Goal: Information Seeking & Learning: Learn about a topic

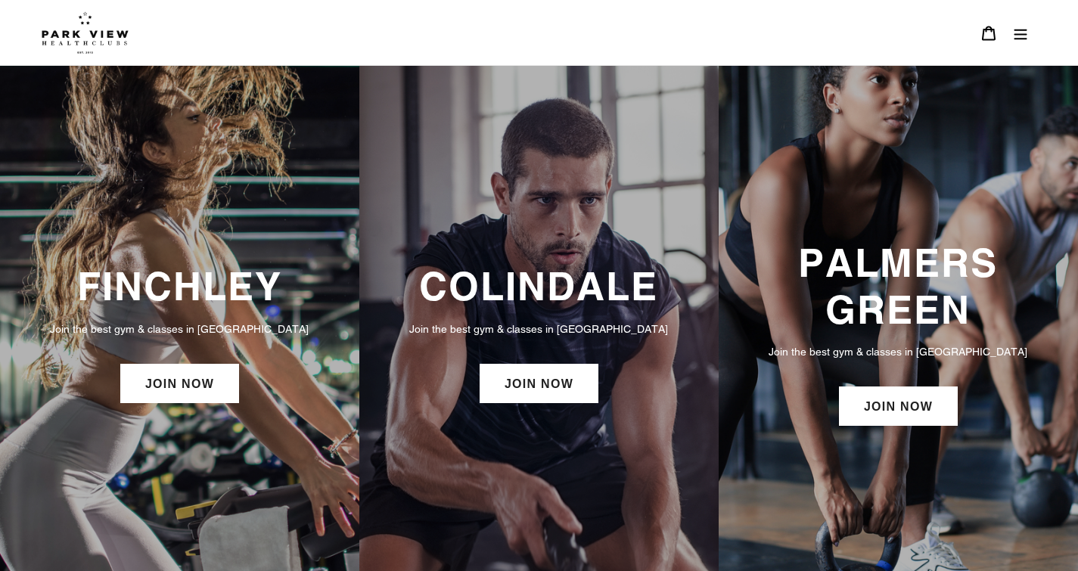
click at [1022, 39] on icon "Menu" at bounding box center [1021, 34] width 13 height 11
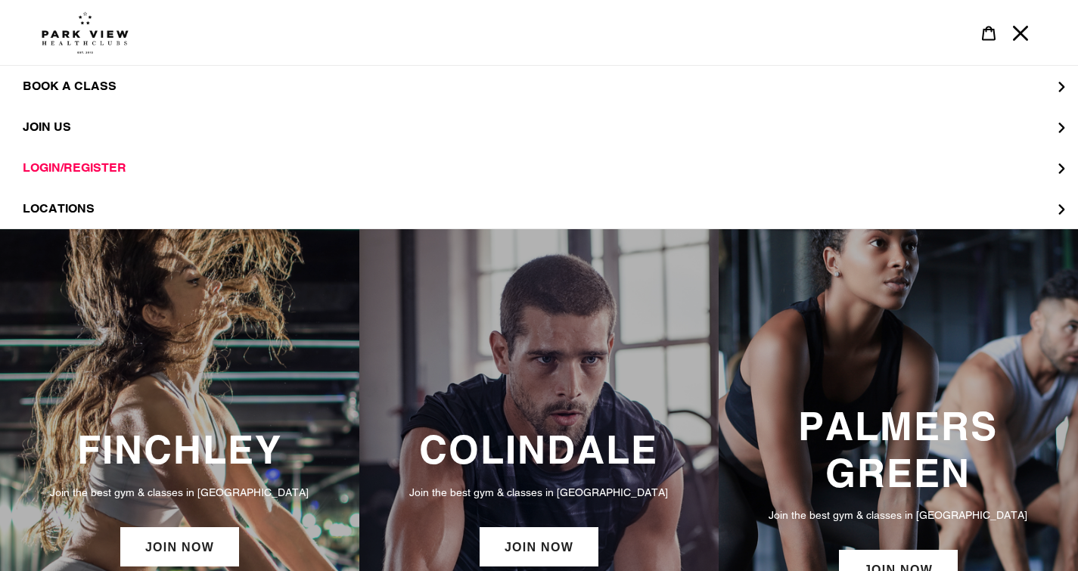
click at [509, 375] on div "COLINDALE Join the best gym & classes in London JOIN NOW" at bounding box center [538, 499] width 359 height 540
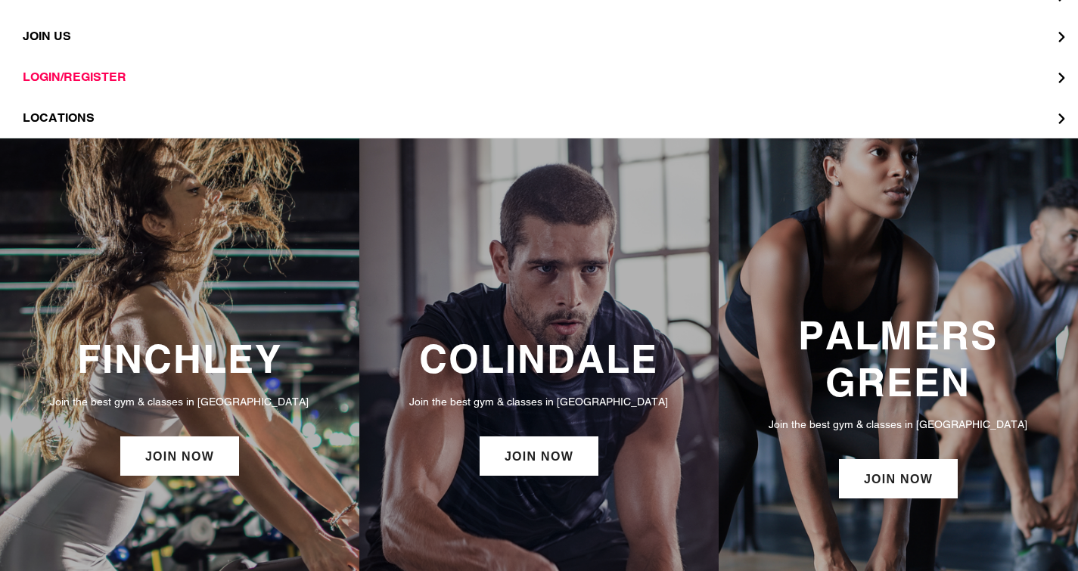
scroll to position [95, 0]
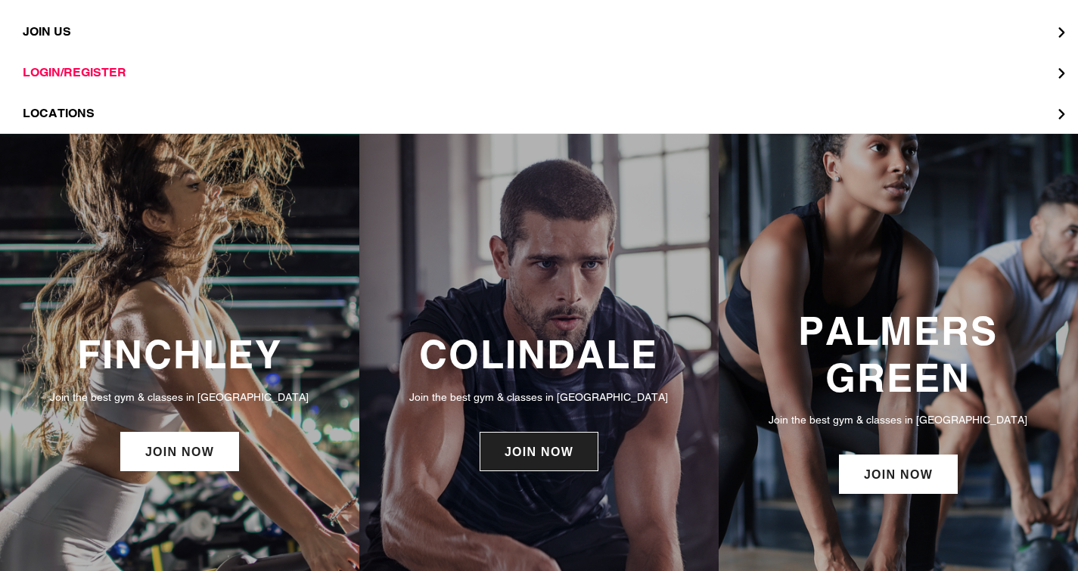
click at [524, 445] on link "JOIN NOW" at bounding box center [539, 451] width 119 height 39
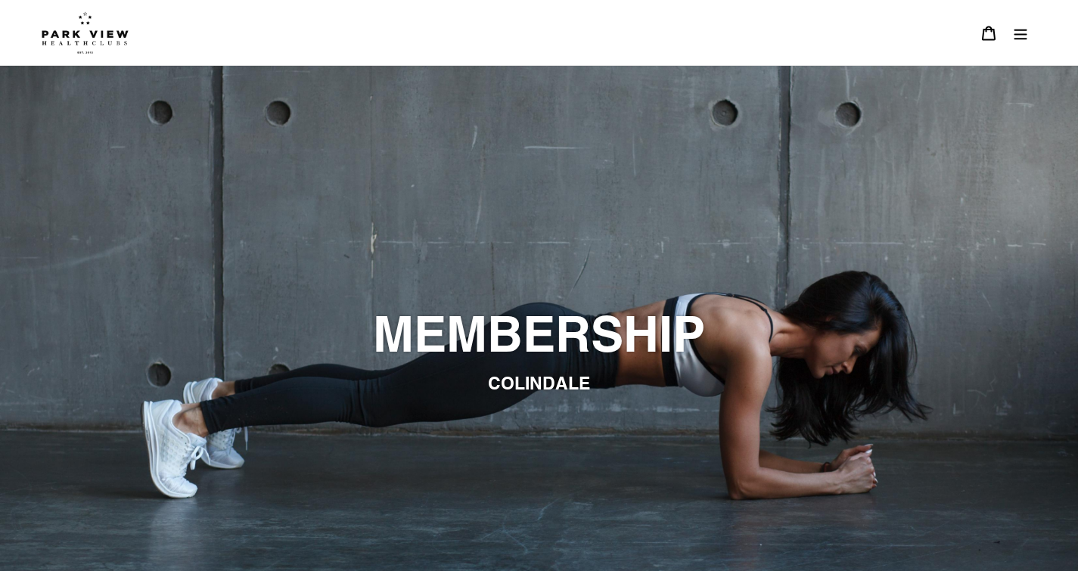
click at [1022, 39] on icon "Menu" at bounding box center [1021, 34] width 13 height 11
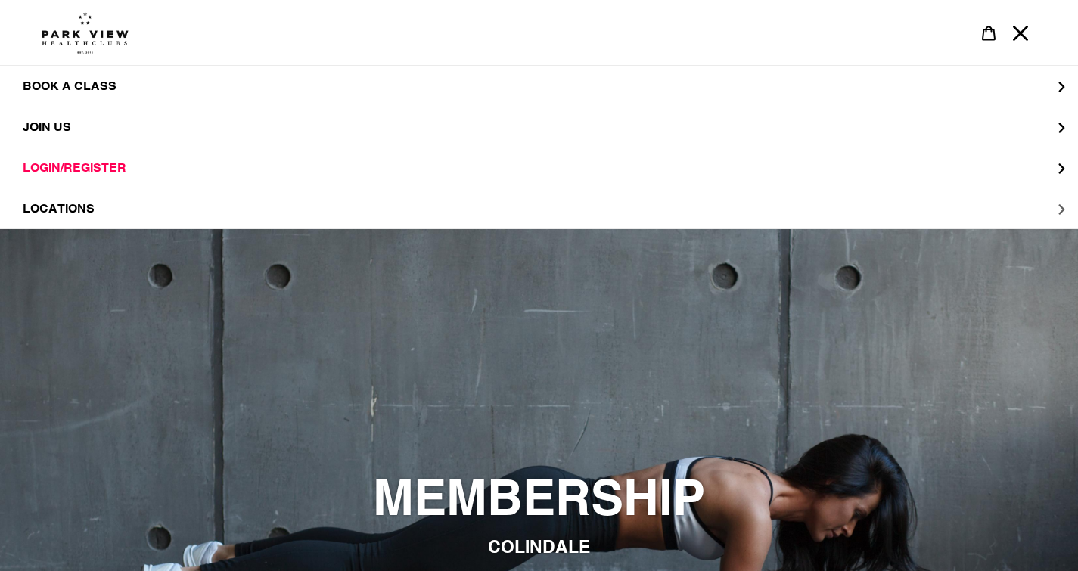
click at [1059, 208] on button "LOCATIONS" at bounding box center [539, 208] width 1078 height 41
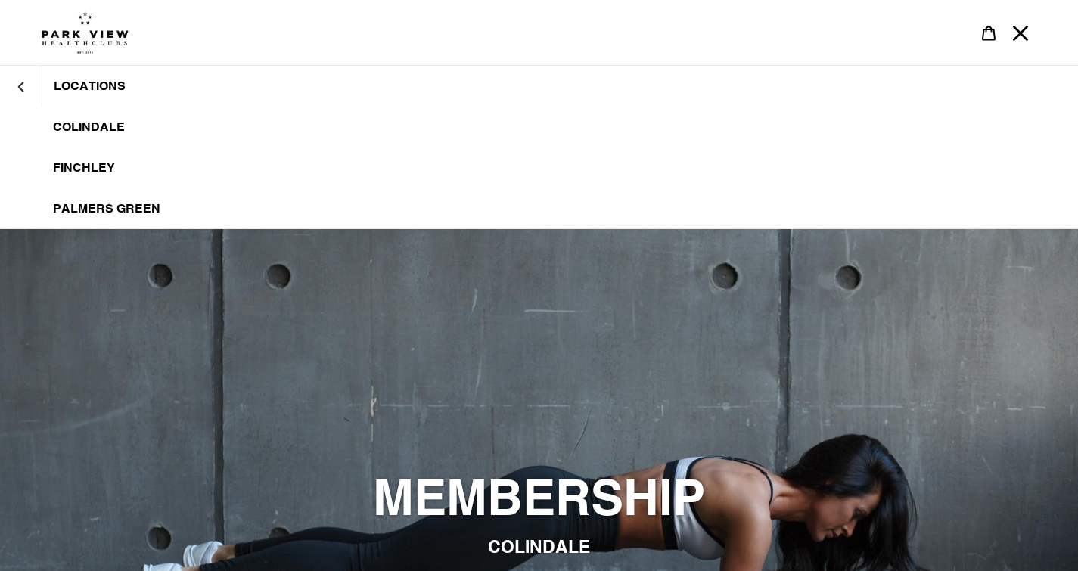
click at [107, 127] on span "Colindale" at bounding box center [89, 127] width 72 height 15
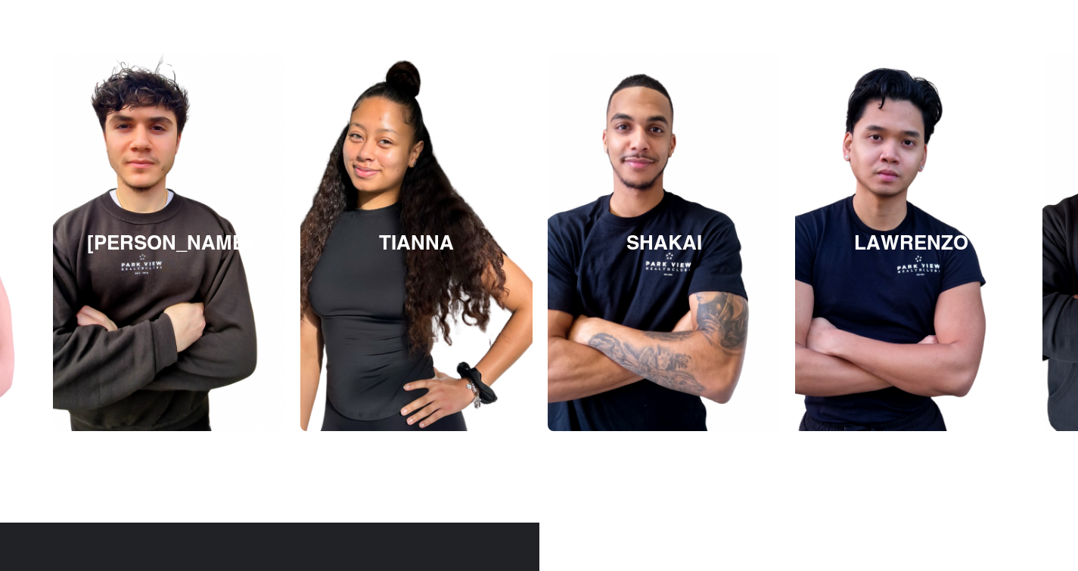
scroll to position [2208, 0]
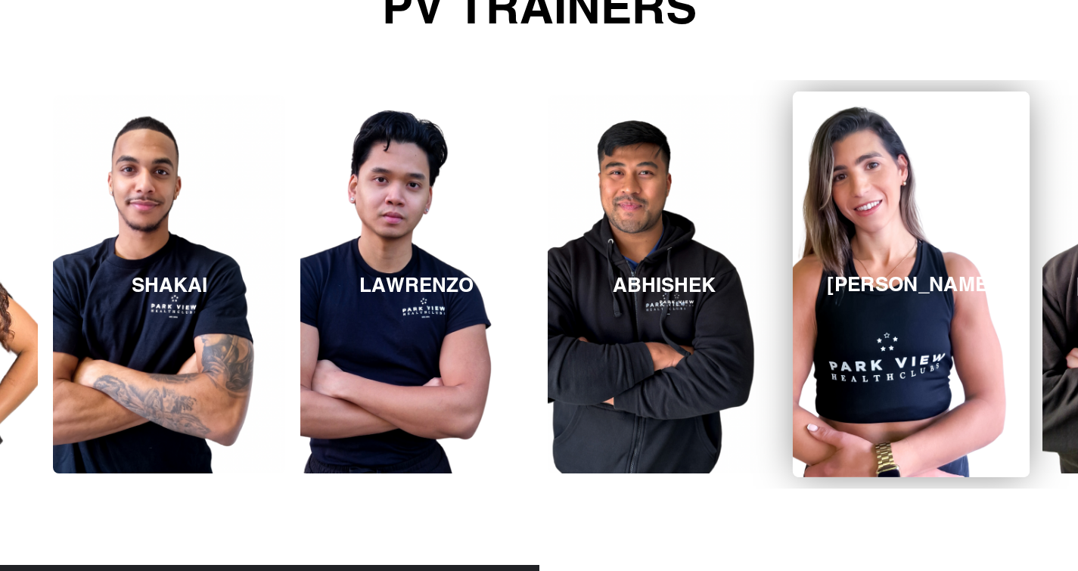
scroll to position [2163, 0]
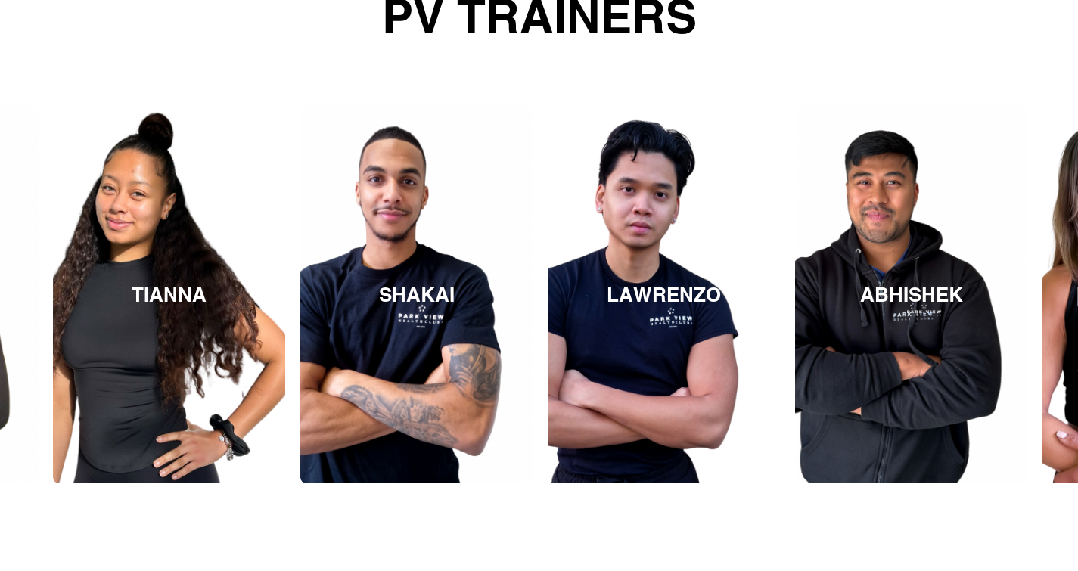
scroll to position [2157, 0]
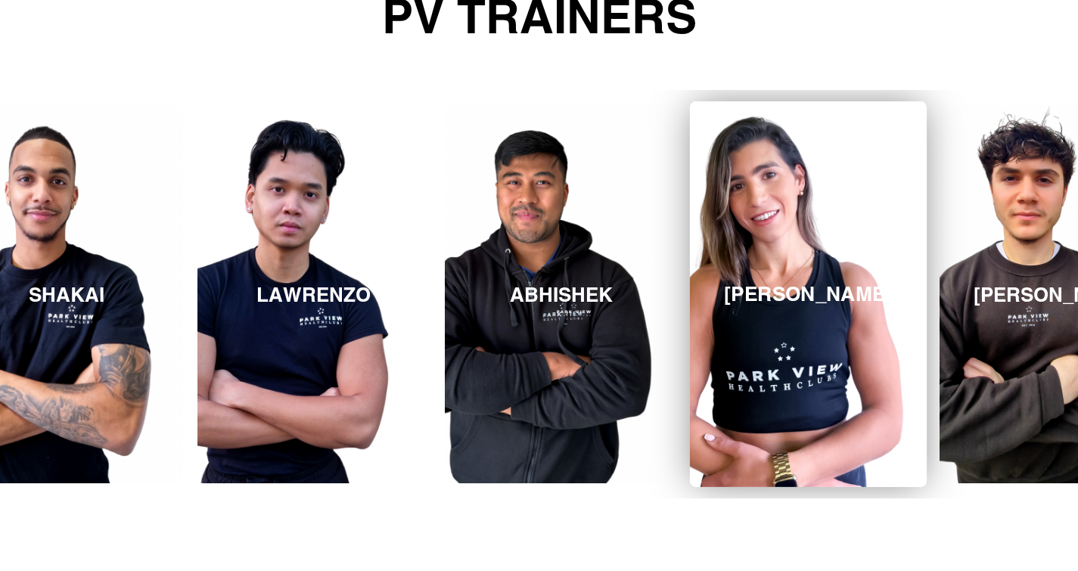
drag, startPoint x: 1066, startPoint y: 300, endPoint x: 694, endPoint y: 288, distance: 372.5
click at [694, 288] on link "[PERSON_NAME]" at bounding box center [808, 294] width 237 height 386
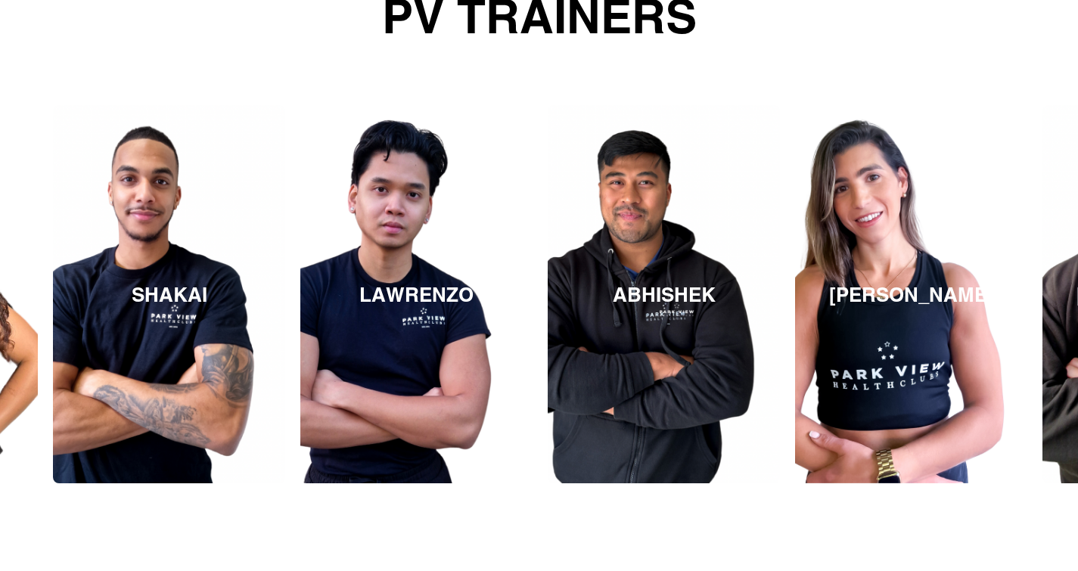
drag, startPoint x: 929, startPoint y: 347, endPoint x: 823, endPoint y: 73, distance: 294.0
click at [823, 73] on section "ABHISHEK REBECCA MICHAEL TIANNA SHAKAI LAWRENZO ABHISHEK" at bounding box center [539, 294] width 1078 height 484
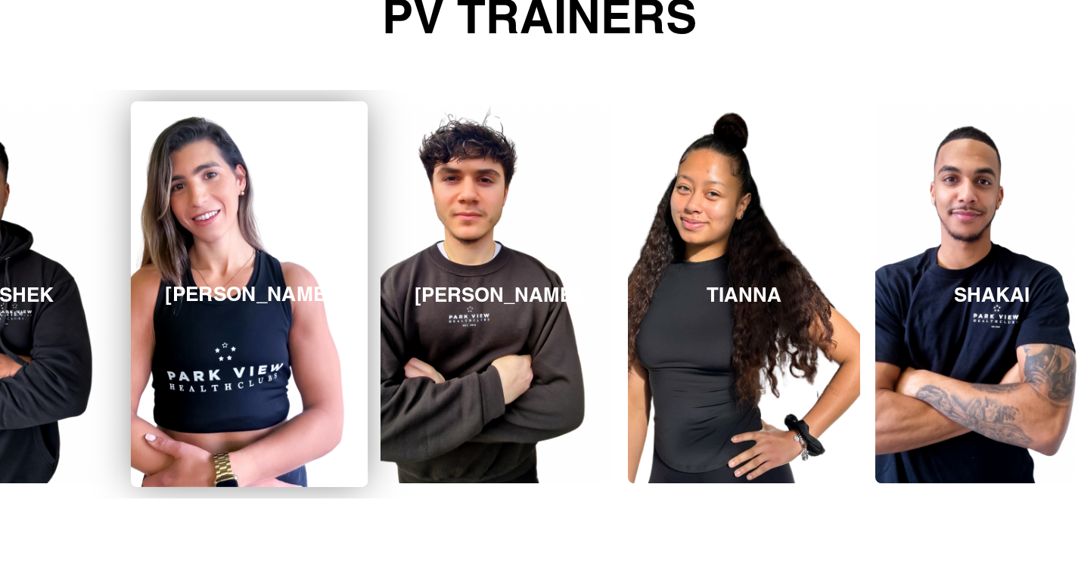
drag, startPoint x: 906, startPoint y: 319, endPoint x: 244, endPoint y: 270, distance: 663.9
click at [244, 270] on link "[PERSON_NAME]" at bounding box center [249, 294] width 237 height 386
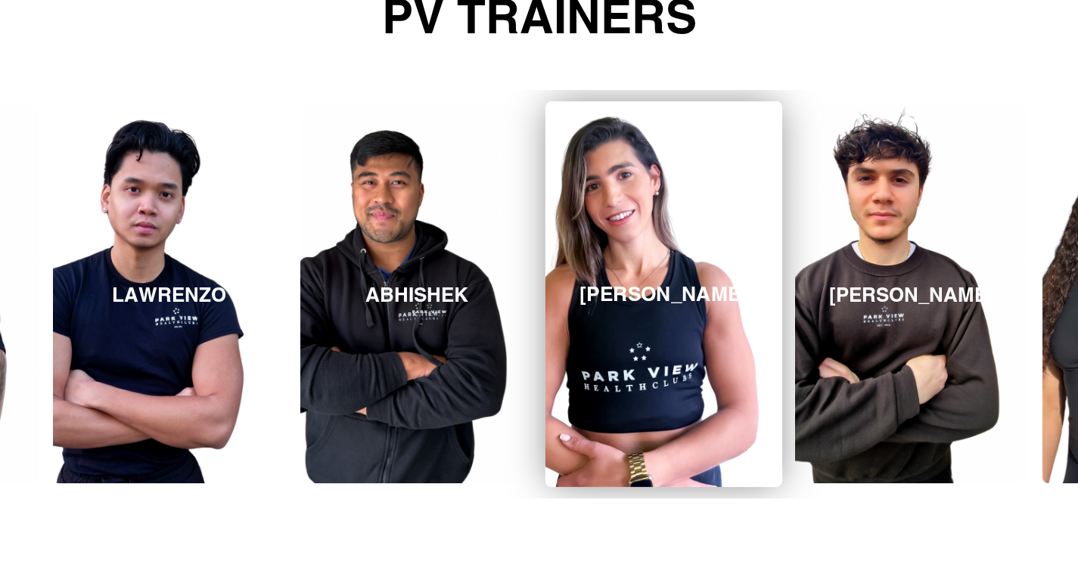
click at [586, 250] on link "[PERSON_NAME]" at bounding box center [664, 294] width 237 height 386
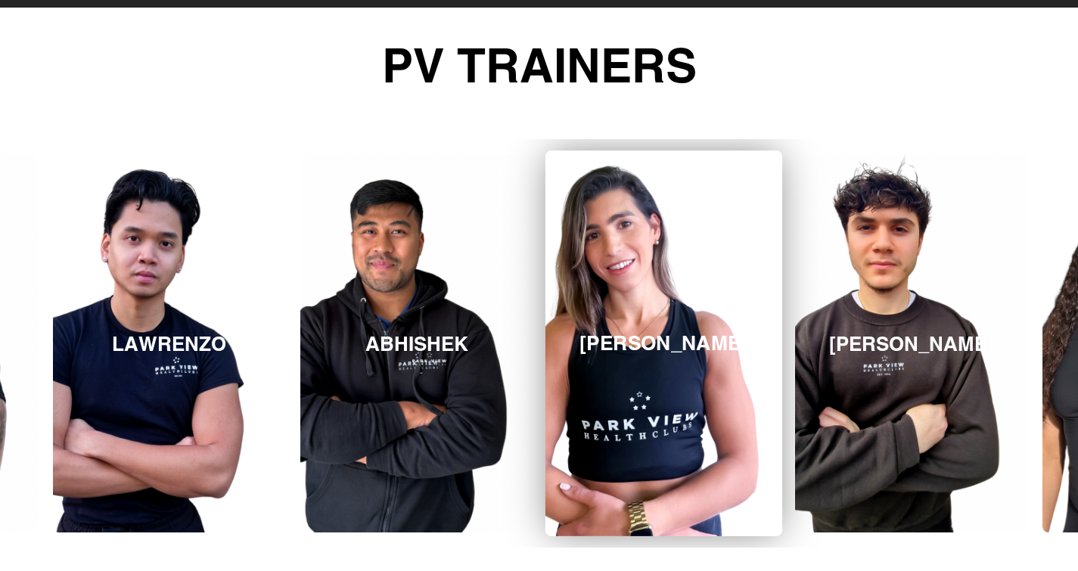
scroll to position [2104, 0]
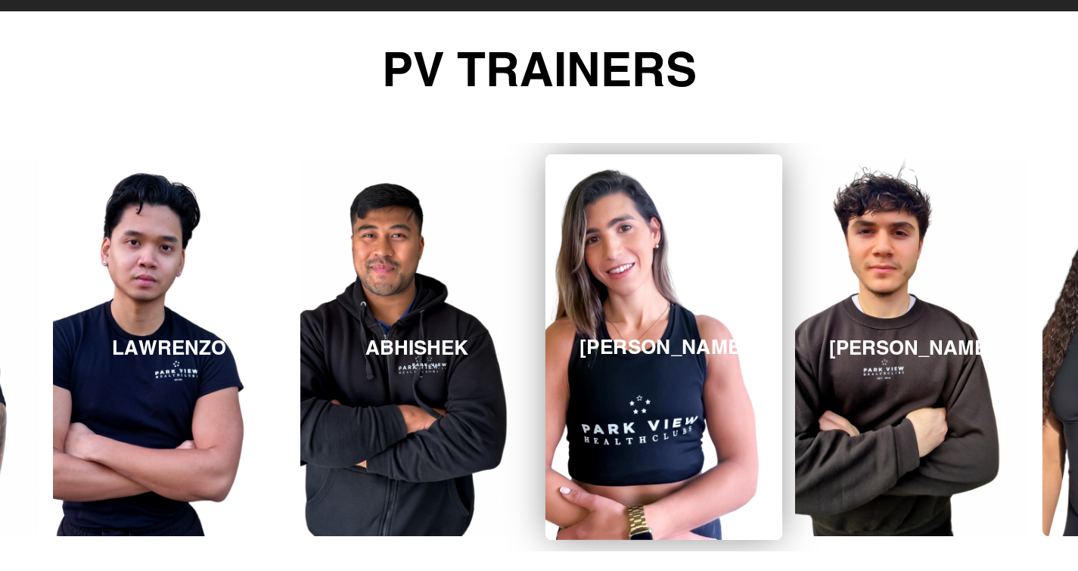
click at [605, 357] on link "[PERSON_NAME]" at bounding box center [664, 347] width 237 height 386
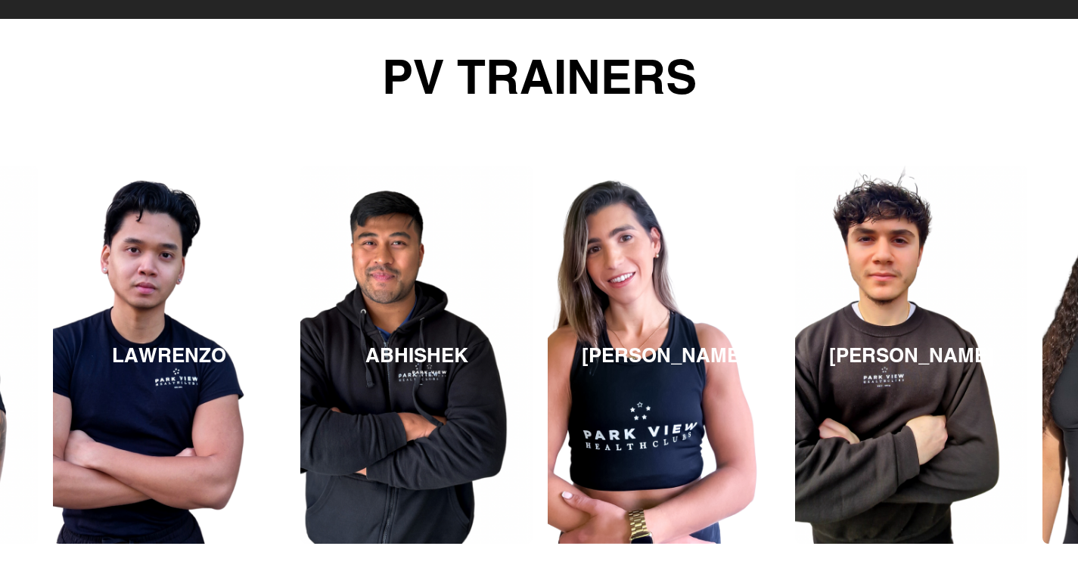
scroll to position [2097, 0]
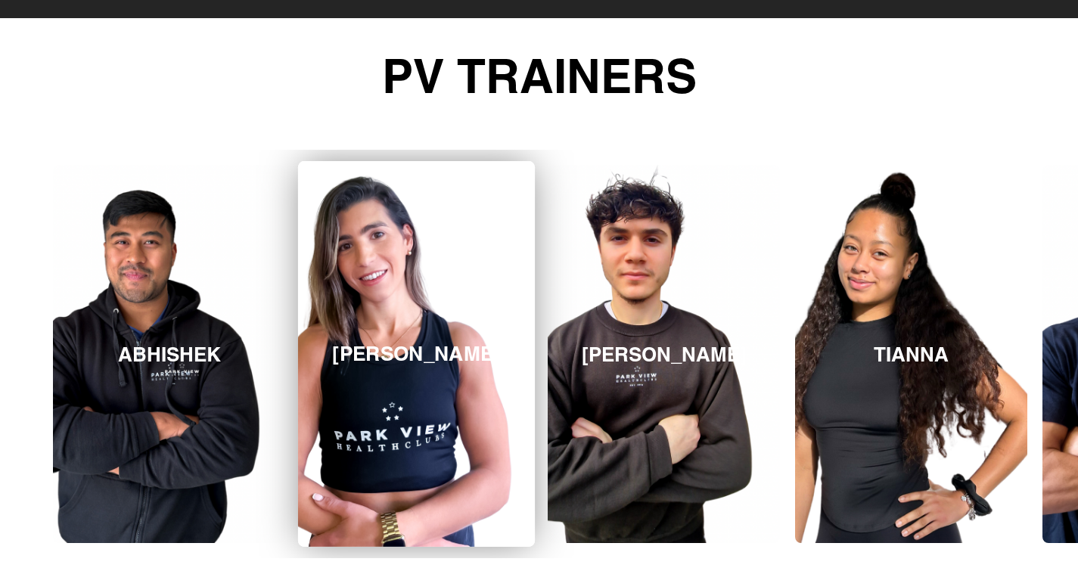
click at [398, 378] on link "[PERSON_NAME]" at bounding box center [416, 354] width 237 height 386
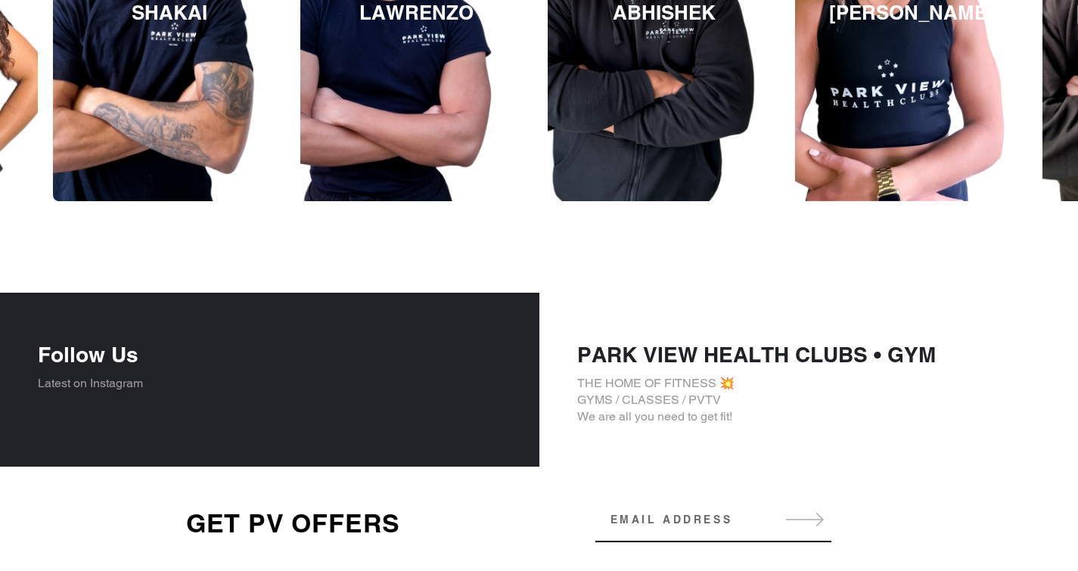
scroll to position [2246, 0]
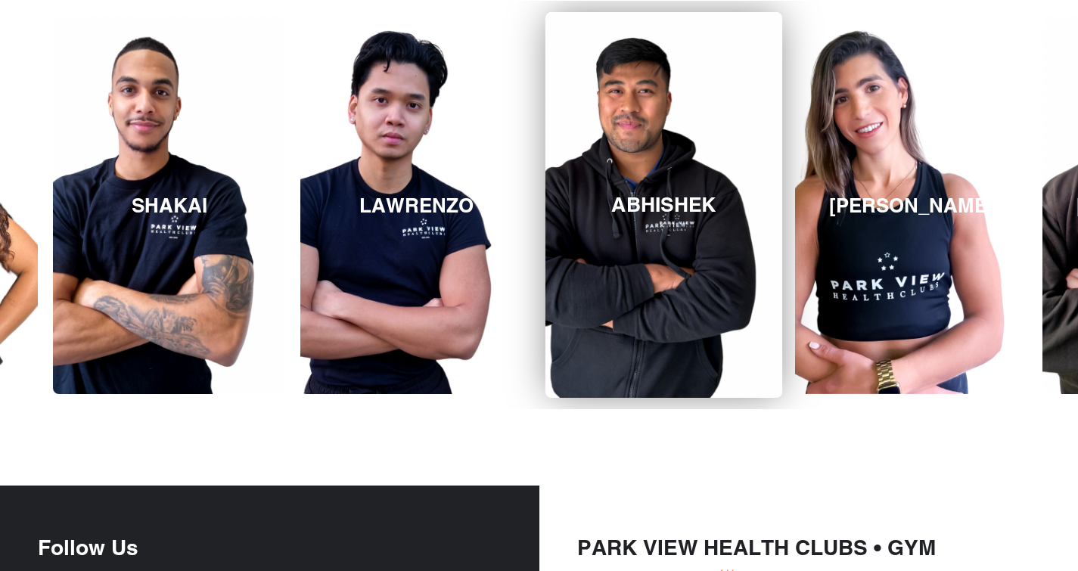
click at [673, 208] on h3 "ABHISHEK" at bounding box center [663, 205] width 105 height 24
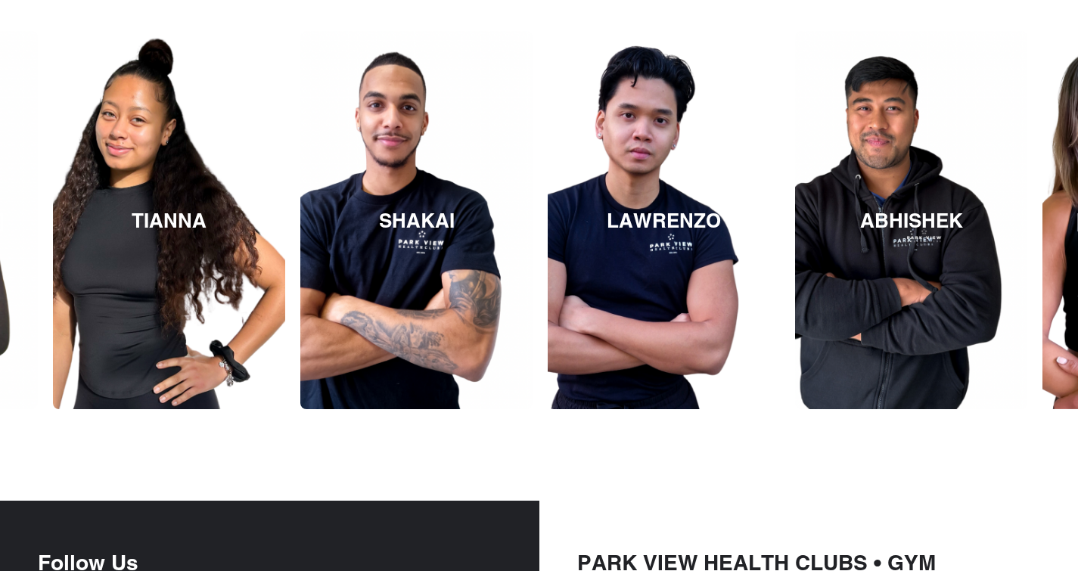
scroll to position [2246, 0]
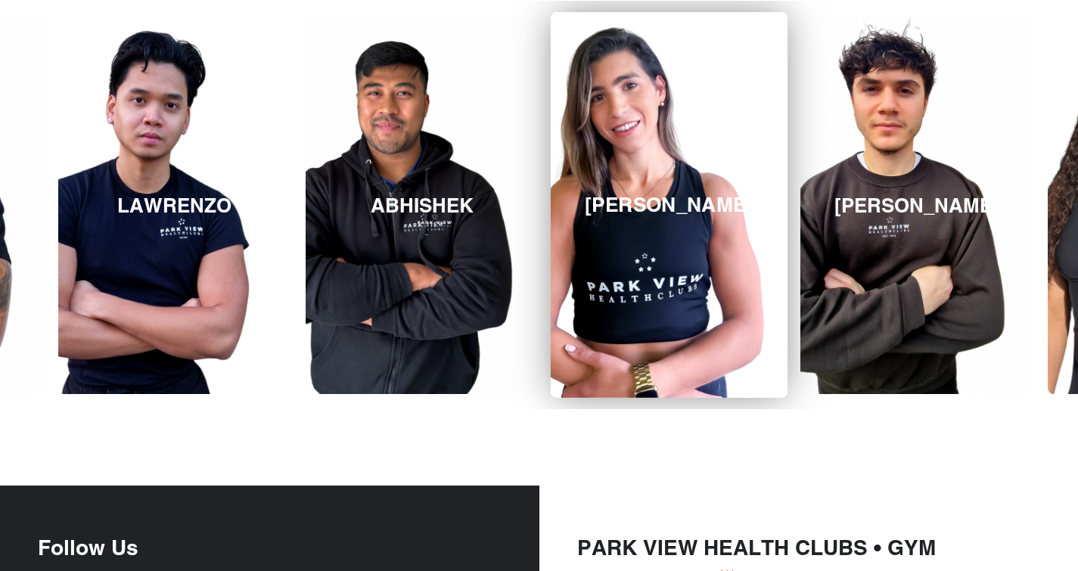
drag, startPoint x: 1046, startPoint y: 229, endPoint x: 553, endPoint y: 313, distance: 499.6
click at [553, 313] on link "[PERSON_NAME]" at bounding box center [669, 205] width 237 height 386
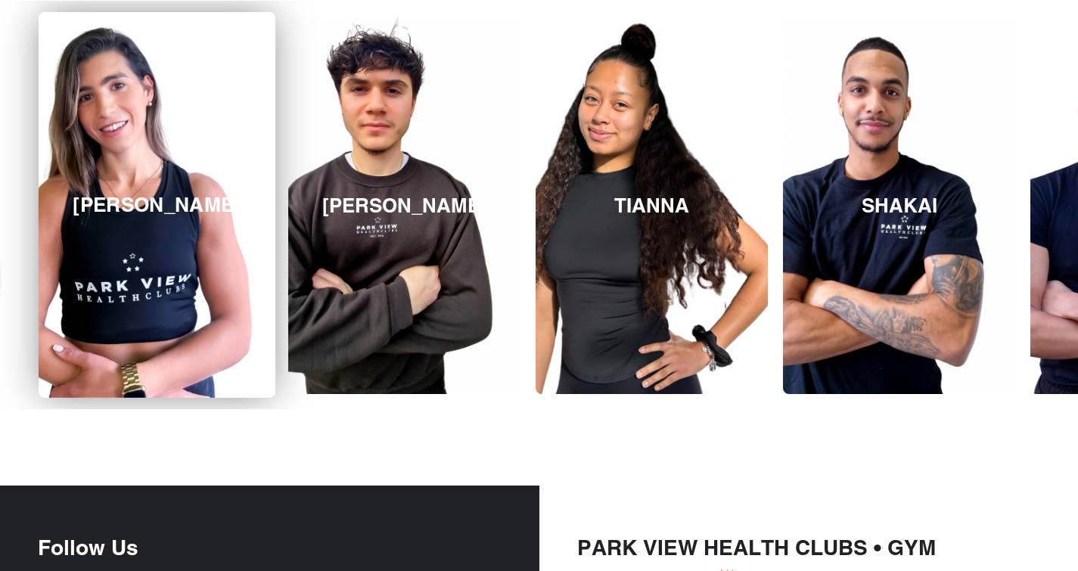
drag, startPoint x: 1004, startPoint y: 306, endPoint x: 249, endPoint y: 191, distance: 763.8
click at [249, 191] on link "[PERSON_NAME]" at bounding box center [157, 205] width 237 height 386
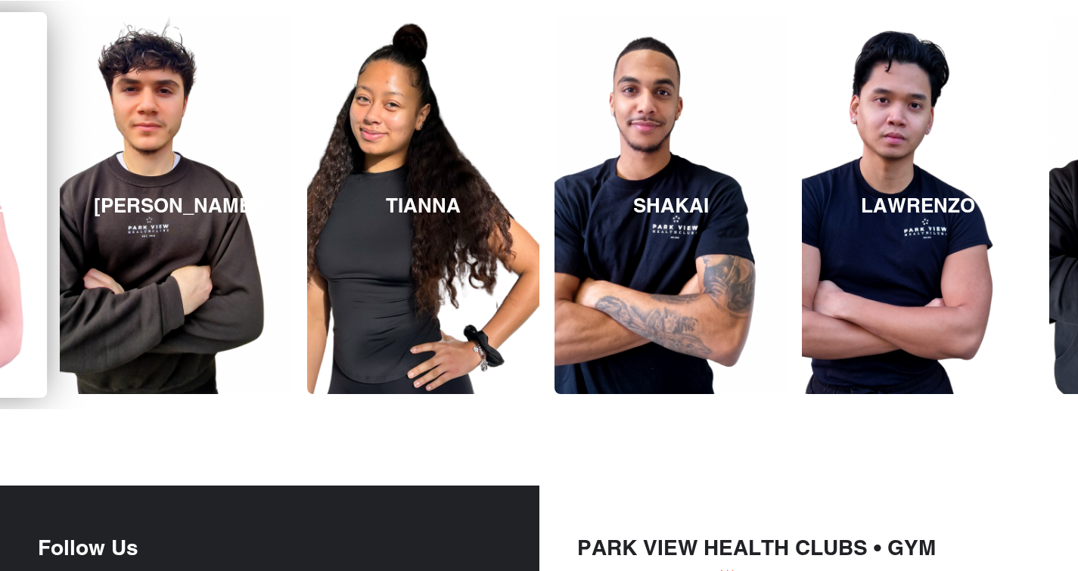
drag, startPoint x: 751, startPoint y: 240, endPoint x: 21, endPoint y: 285, distance: 731.6
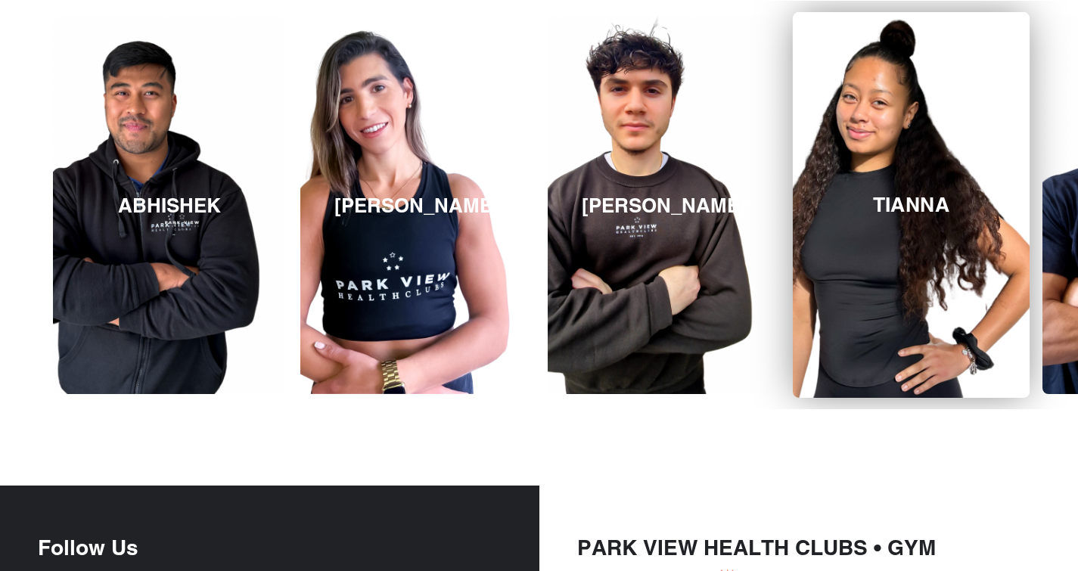
click at [853, 248] on link "TIANNA" at bounding box center [911, 205] width 237 height 386
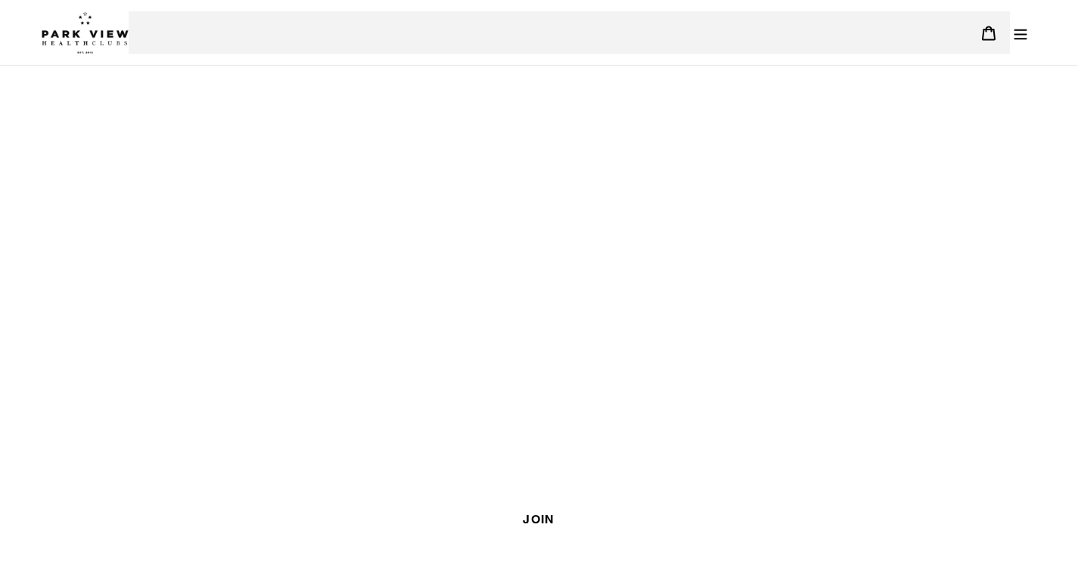
scroll to position [2231, 0]
